Goal: Task Accomplishment & Management: Manage account settings

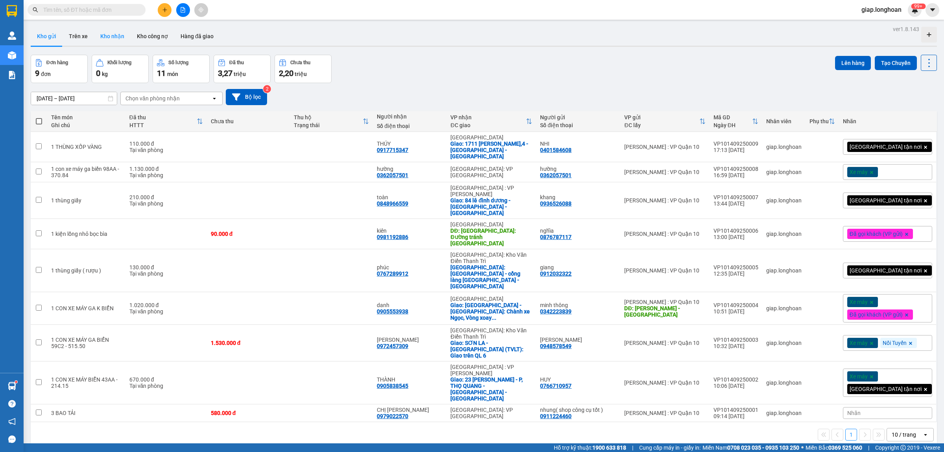
drag, startPoint x: 108, startPoint y: 34, endPoint x: 64, endPoint y: 44, distance: 45.5
click at [107, 35] on button "Kho nhận" at bounding box center [112, 36] width 37 height 19
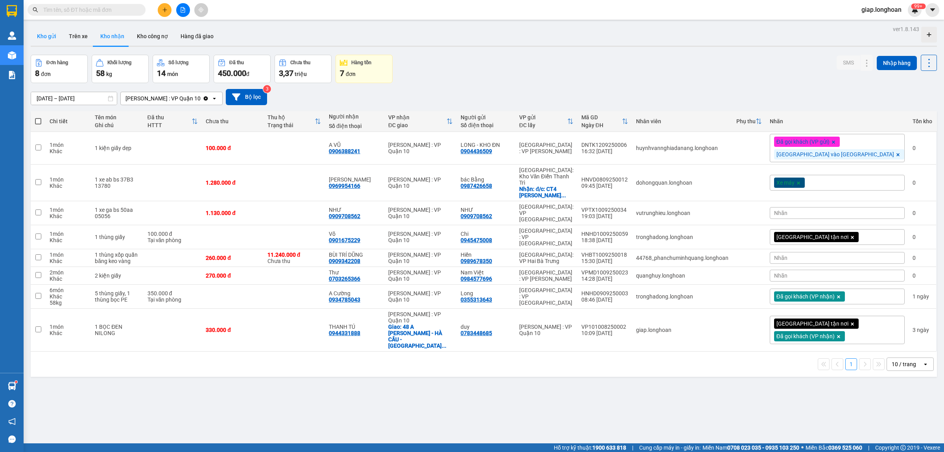
click at [46, 41] on button "Kho gửi" at bounding box center [47, 36] width 32 height 19
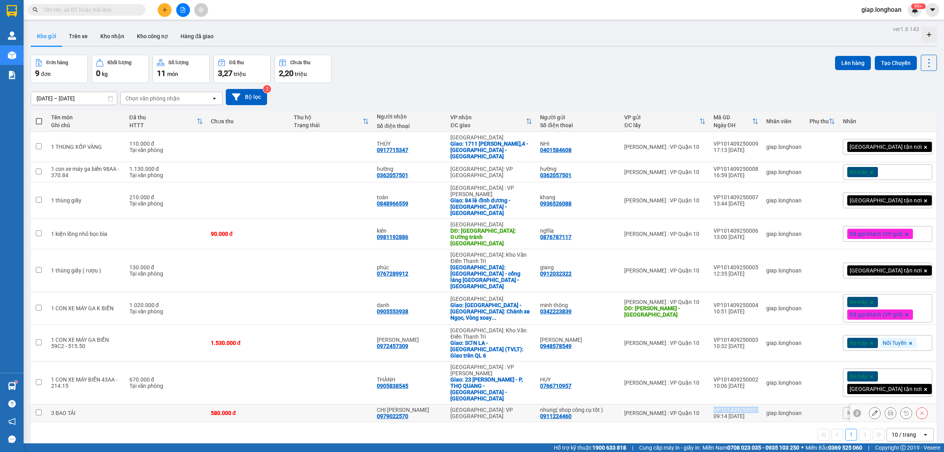
drag, startPoint x: 770, startPoint y: 353, endPoint x: 730, endPoint y: 355, distance: 40.2
click at [730, 406] on div "VP101409250001" at bounding box center [736, 409] width 45 height 6
checkbox input "true"
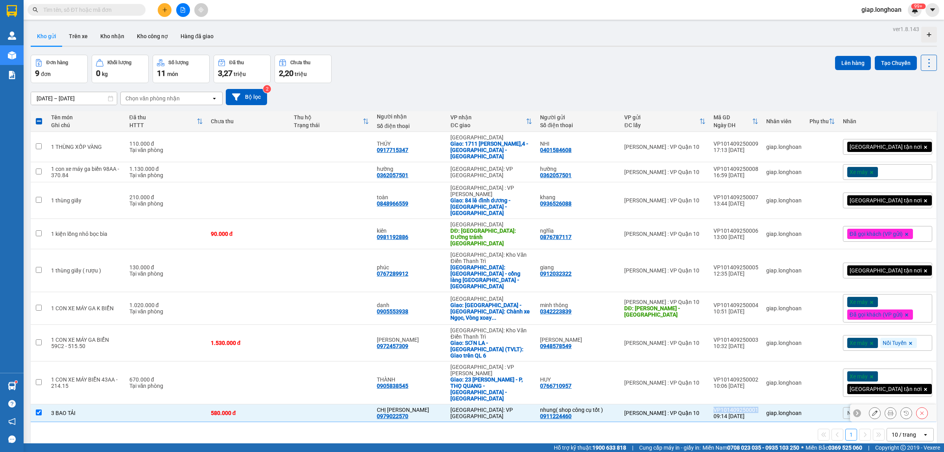
copy div "VP101409250001"
drag, startPoint x: 770, startPoint y: 327, endPoint x: 728, endPoint y: 327, distance: 42.1
click at [728, 361] on td "VP101409250002 10:06 14/09" at bounding box center [736, 382] width 53 height 43
checkbox input "true"
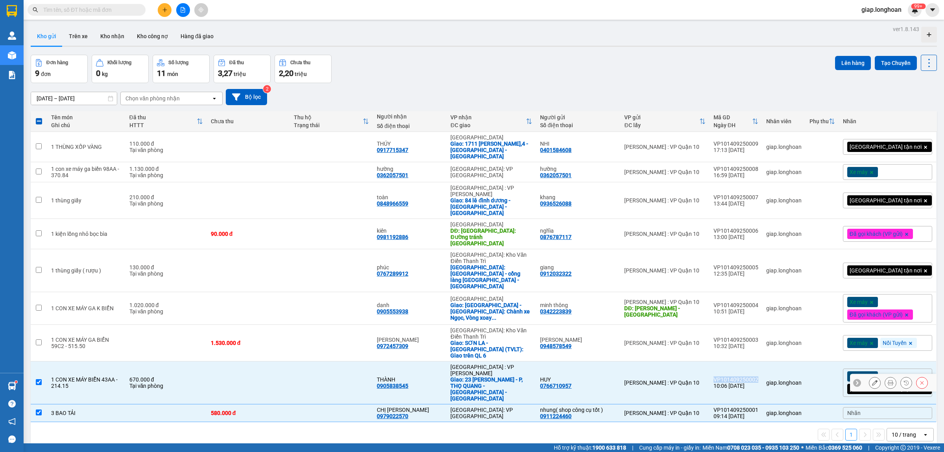
copy div "VP101409250002"
drag, startPoint x: 770, startPoint y: 292, endPoint x: 725, endPoint y: 296, distance: 45.0
click at [725, 325] on td "VP101409250003 10:32 14/09" at bounding box center [736, 343] width 53 height 37
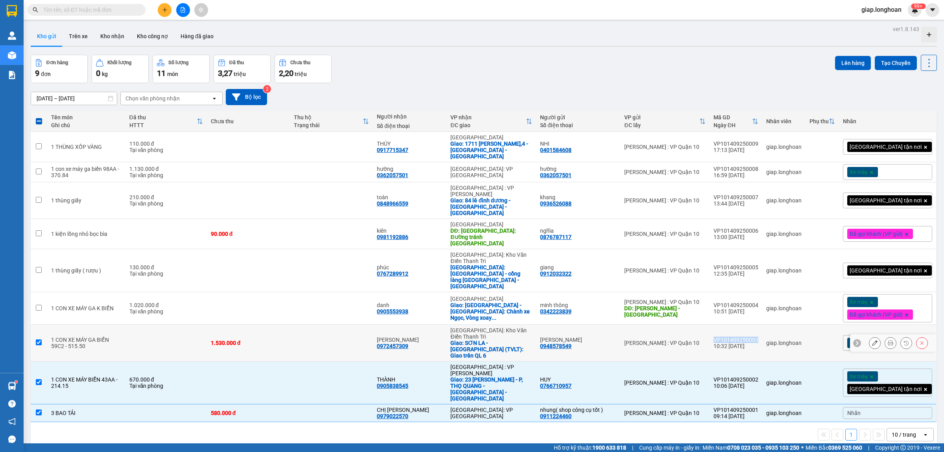
checkbox input "true"
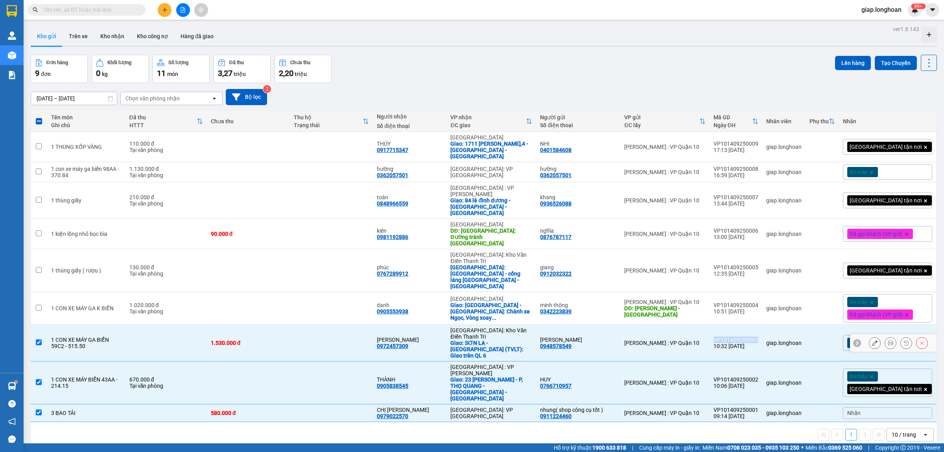
copy div "VP101409250003"
drag, startPoint x: 772, startPoint y: 259, endPoint x: 730, endPoint y: 260, distance: 41.7
click at [730, 292] on td "VP101409250004 10:51 14/09" at bounding box center [736, 308] width 53 height 33
checkbox input "true"
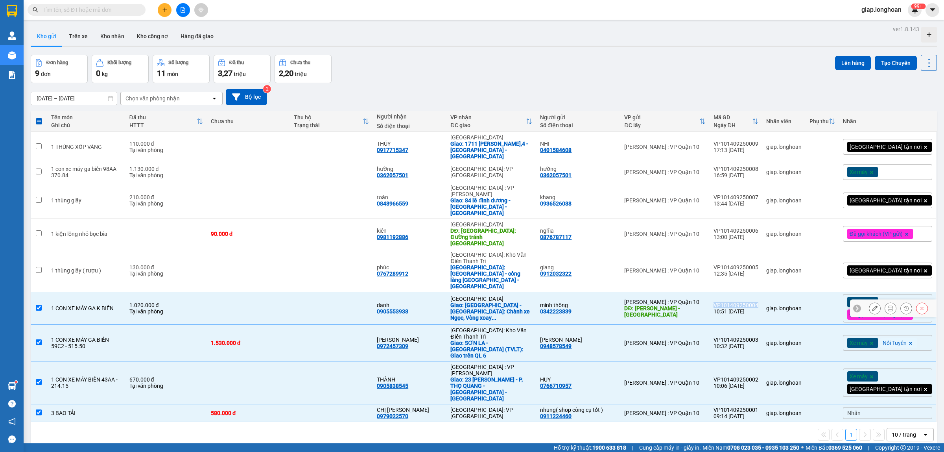
copy div "VP101409250004"
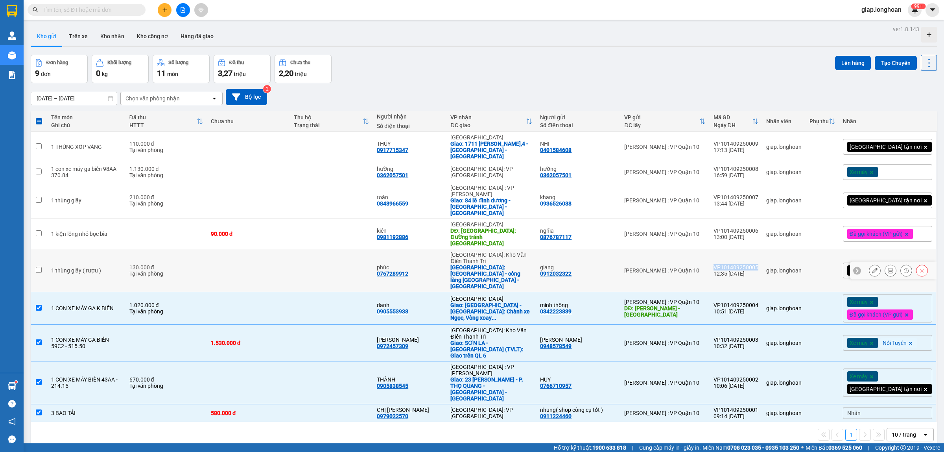
drag, startPoint x: 772, startPoint y: 229, endPoint x: 731, endPoint y: 229, distance: 40.5
click at [728, 249] on td "VP101409250005 12:35 14/09" at bounding box center [736, 270] width 53 height 43
checkbox input "true"
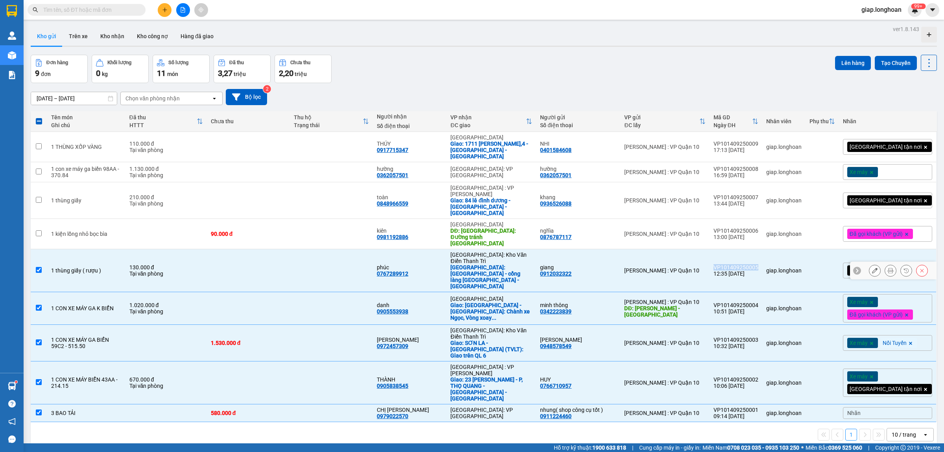
copy div "VP101409250005"
drag, startPoint x: 771, startPoint y: 208, endPoint x: 729, endPoint y: 207, distance: 42.1
click at [729, 219] on td "VP101409250006 13:00 14/09" at bounding box center [736, 234] width 53 height 30
checkbox input "true"
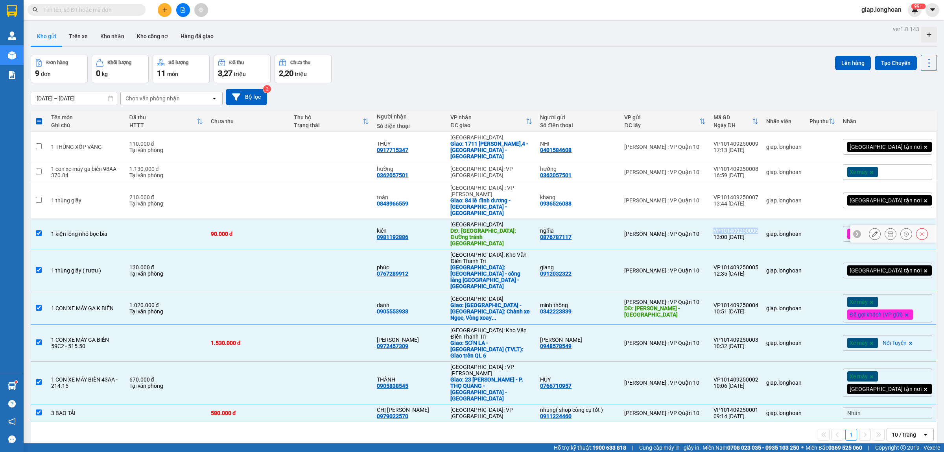
copy div "VP101409250006"
drag, startPoint x: 770, startPoint y: 183, endPoint x: 727, endPoint y: 185, distance: 42.6
click at [727, 185] on td "VP101409250007 13:44 14/09" at bounding box center [736, 200] width 53 height 37
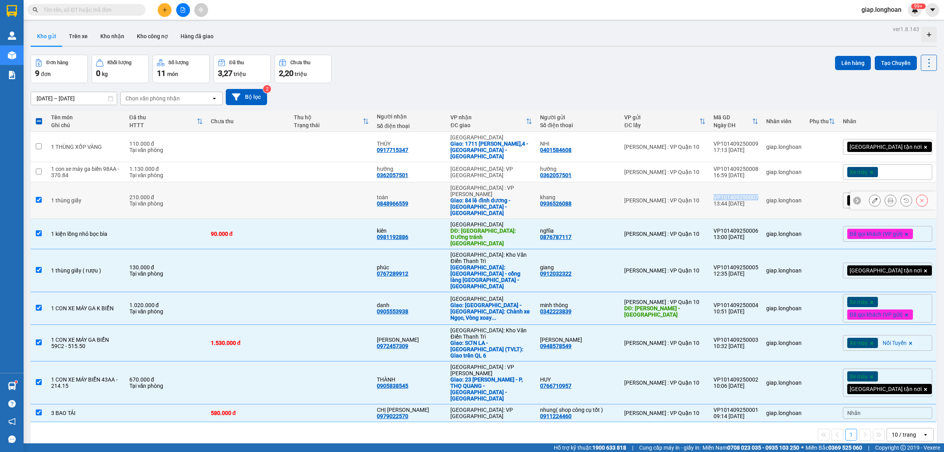
checkbox input "true"
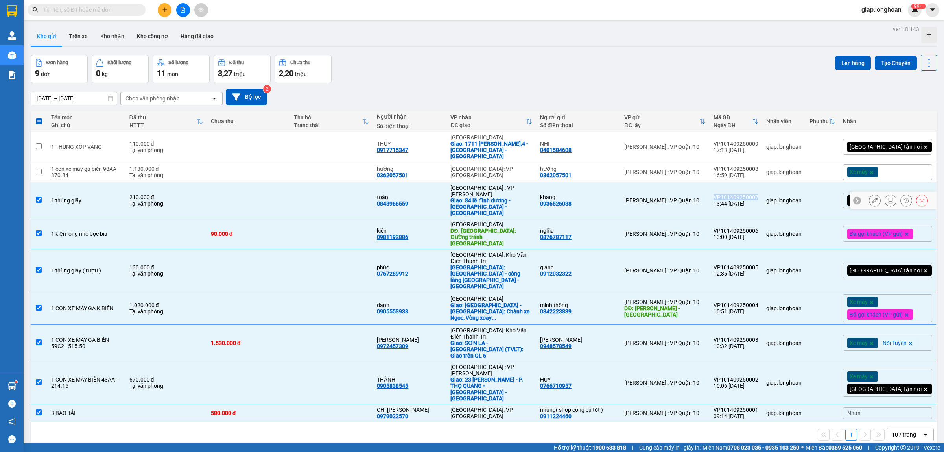
copy div "VP101409250007"
drag, startPoint x: 772, startPoint y: 161, endPoint x: 728, endPoint y: 162, distance: 44.1
click at [728, 162] on td "VP101409250008 16:59 14/09" at bounding box center [736, 172] width 53 height 20
checkbox input "true"
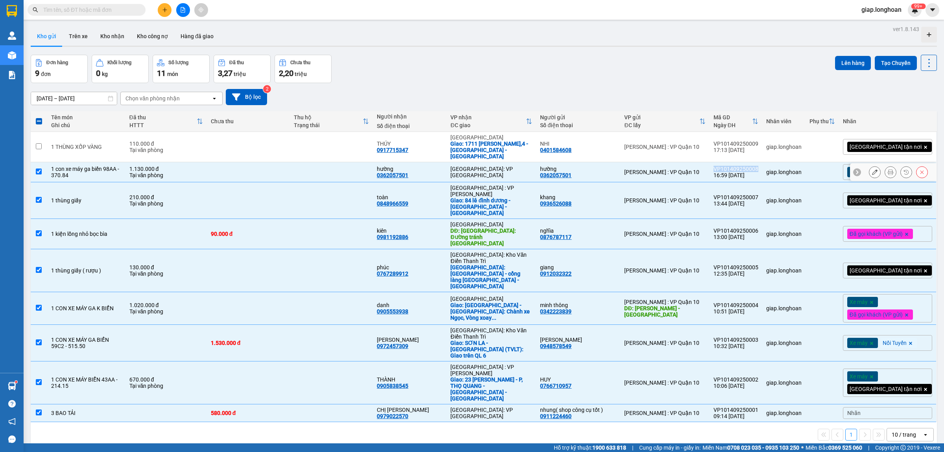
copy div "VP101409250008"
drag, startPoint x: 770, startPoint y: 140, endPoint x: 726, endPoint y: 145, distance: 44.0
click at [726, 145] on td "VP101409250009 17:13 14/09" at bounding box center [736, 147] width 53 height 30
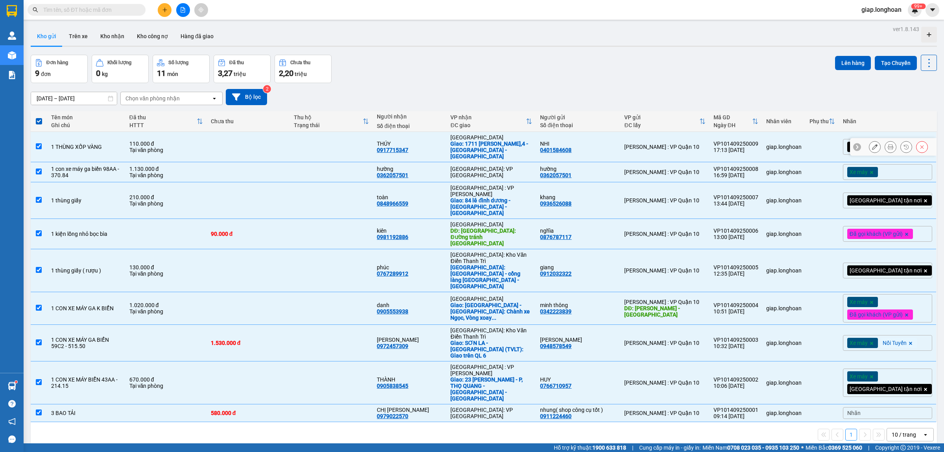
drag, startPoint x: 732, startPoint y: 140, endPoint x: 750, endPoint y: 142, distance: 17.9
click at [733, 140] on div "VP101409250009" at bounding box center [736, 143] width 45 height 6
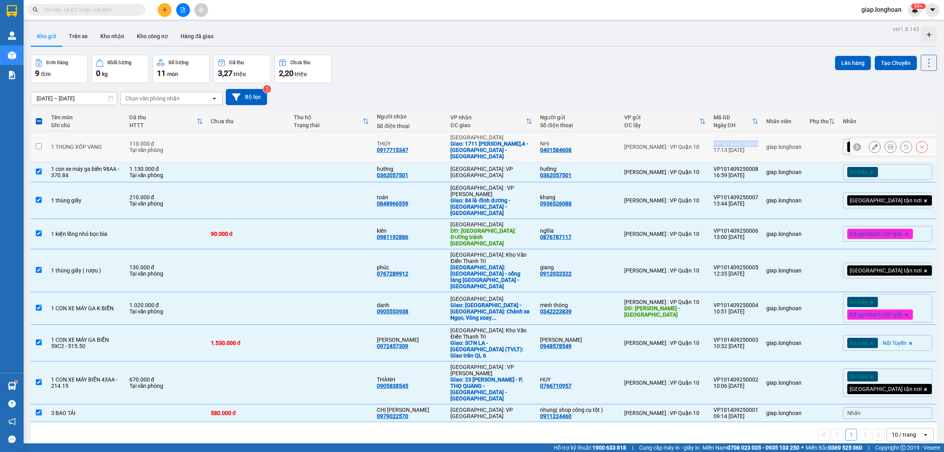
drag, startPoint x: 774, startPoint y: 137, endPoint x: 728, endPoint y: 139, distance: 45.3
click at [728, 139] on td "VP101409250009 17:13 14/09" at bounding box center [736, 147] width 53 height 30
checkbox input "true"
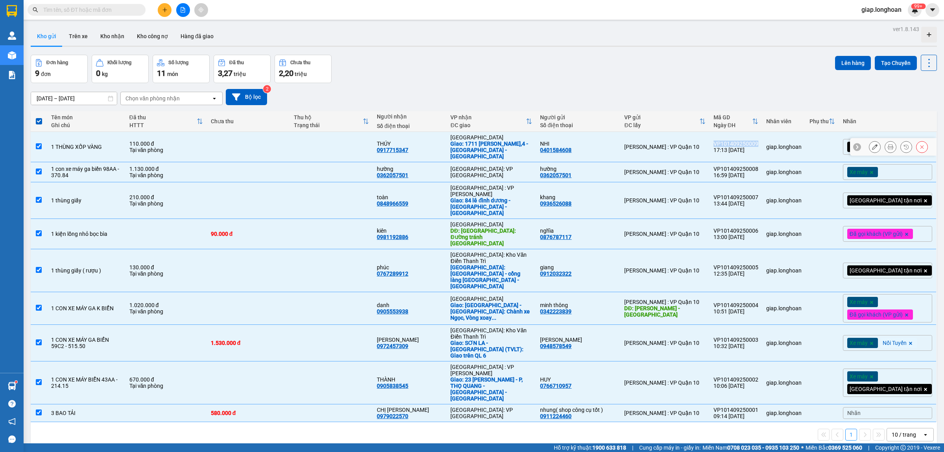
copy div "VP101409250009"
